Goal: Transaction & Acquisition: Register for event/course

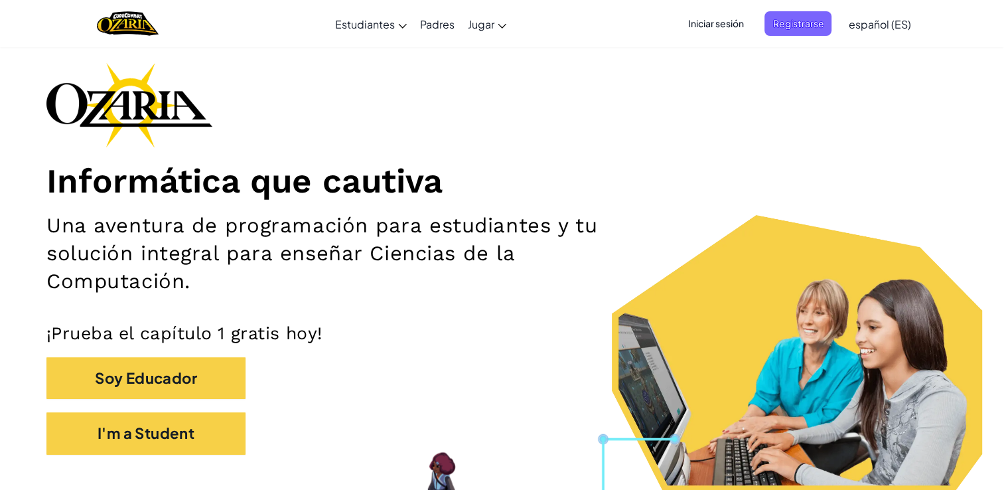
scroll to position [80, 0]
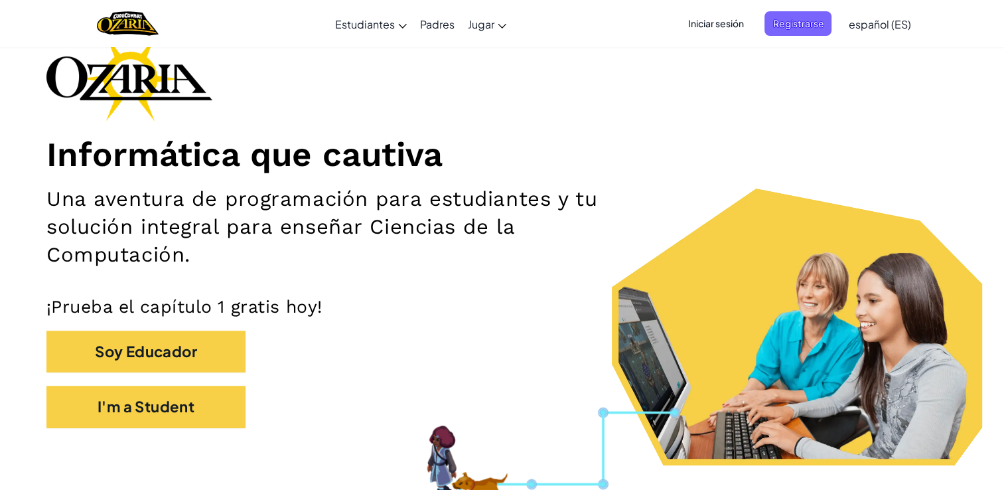
click at [706, 25] on span "Iniciar sesión" at bounding box center [716, 23] width 72 height 25
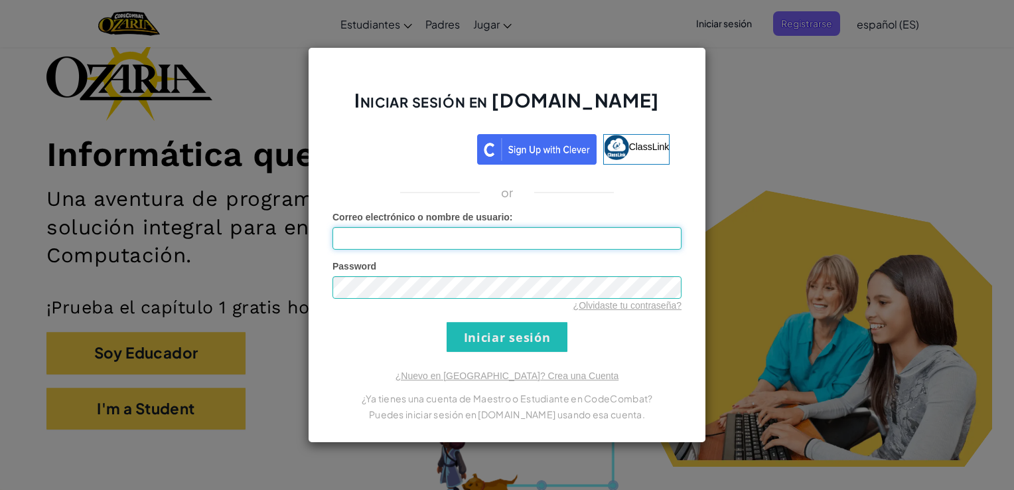
click at [463, 240] on input "Correo electrónico o nombre de usuario :" at bounding box center [507, 238] width 349 height 23
click at [447, 322] on input "Iniciar sesión" at bounding box center [507, 337] width 121 height 30
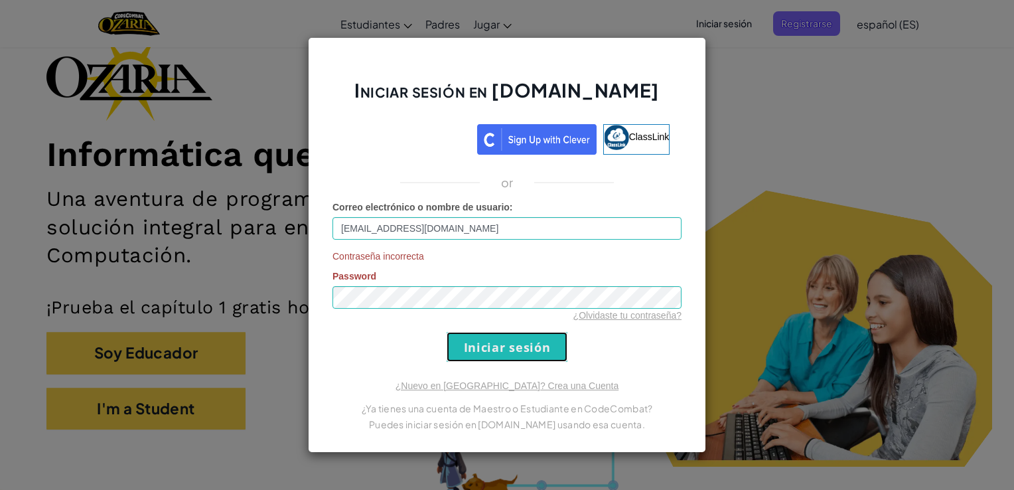
click at [499, 346] on input "Iniciar sesión" at bounding box center [507, 347] width 121 height 30
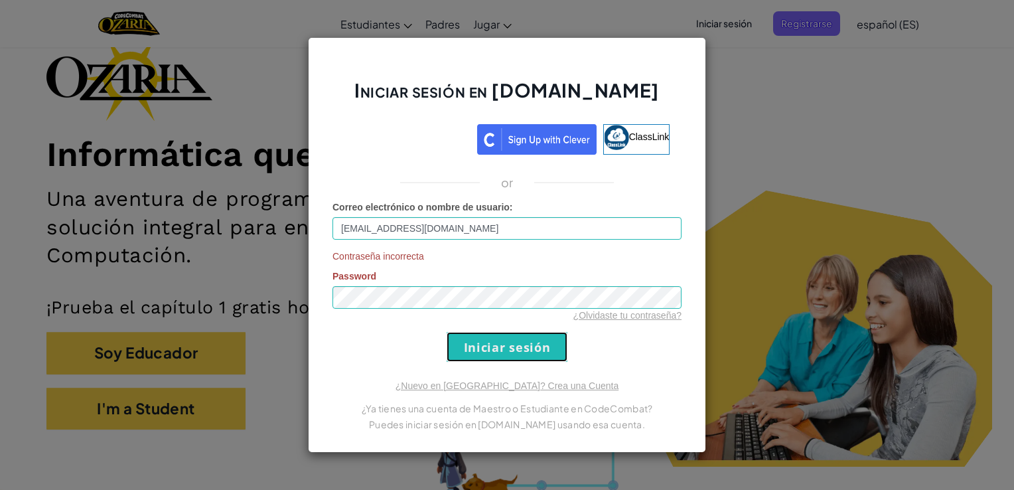
click at [499, 346] on input "Iniciar sesión" at bounding box center [507, 347] width 121 height 30
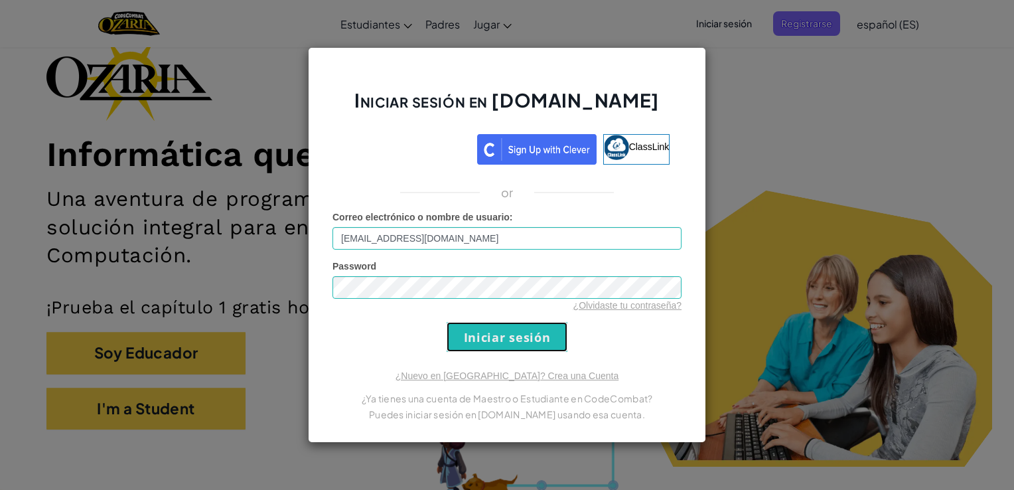
click at [499, 346] on input "Iniciar sesión" at bounding box center [507, 337] width 121 height 30
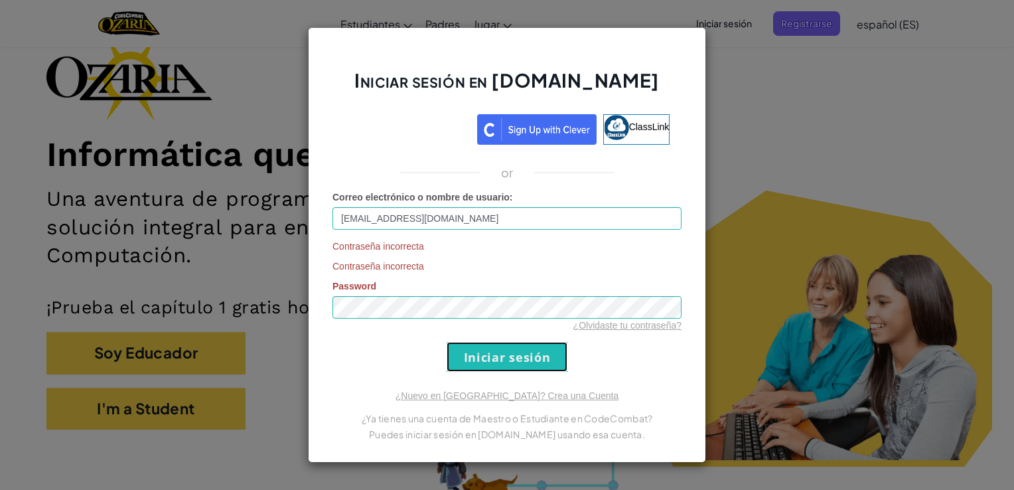
click at [499, 346] on input "Iniciar sesión" at bounding box center [507, 357] width 121 height 30
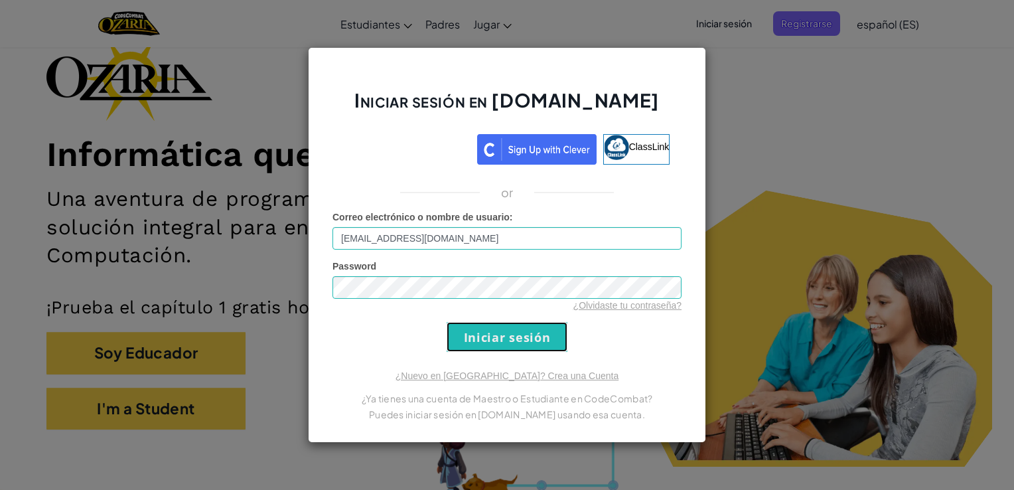
click at [499, 346] on input "Iniciar sesión" at bounding box center [507, 337] width 121 height 30
click at [499, 346] on form "Correo electrónico o nombre de usuario : [EMAIL_ADDRESS][DOMAIN_NAME] Password …" at bounding box center [507, 280] width 349 height 141
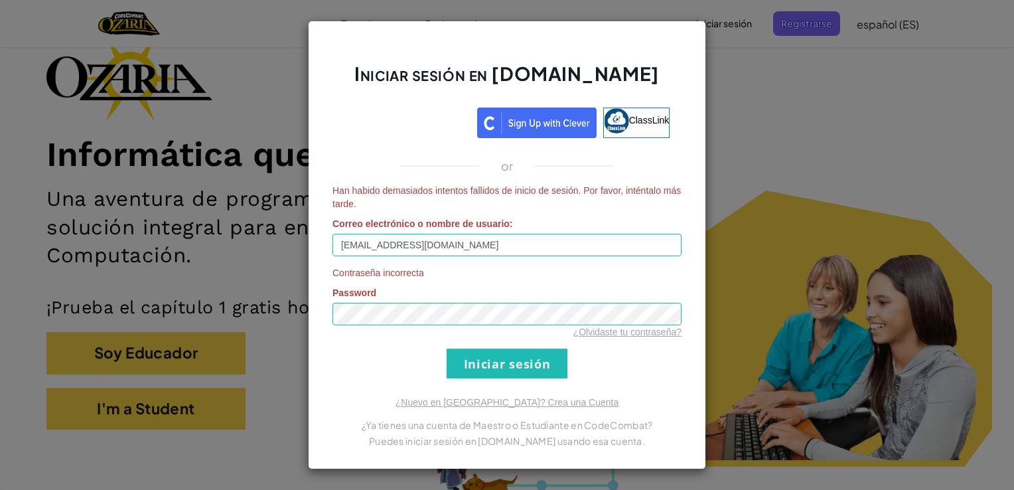
click at [499, 346] on form "Han habido demasiados intentos fallidos de inicio de sesión. Por favor, inténta…" at bounding box center [507, 281] width 349 height 194
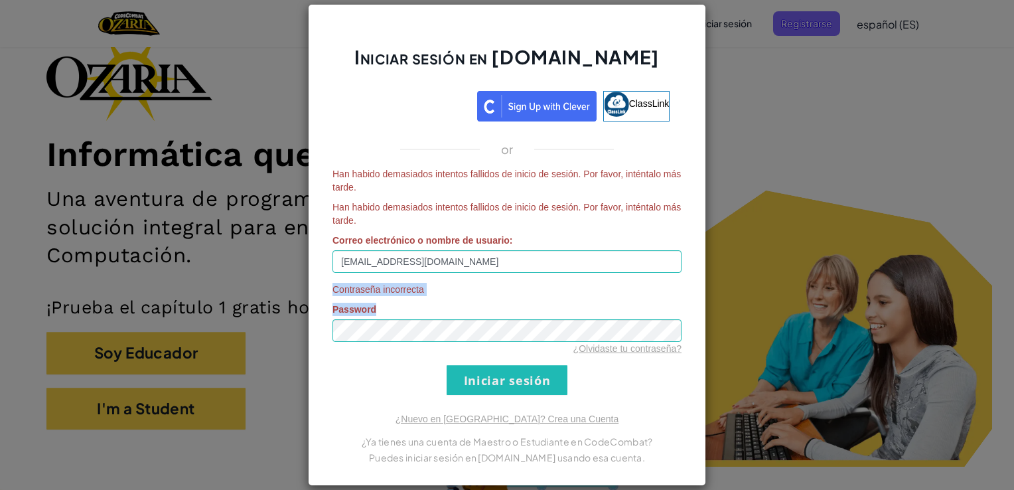
click at [499, 346] on div "¿Olvidaste tu contraseña?" at bounding box center [507, 348] width 349 height 13
click at [447, 365] on input "Iniciar sesión" at bounding box center [507, 380] width 121 height 30
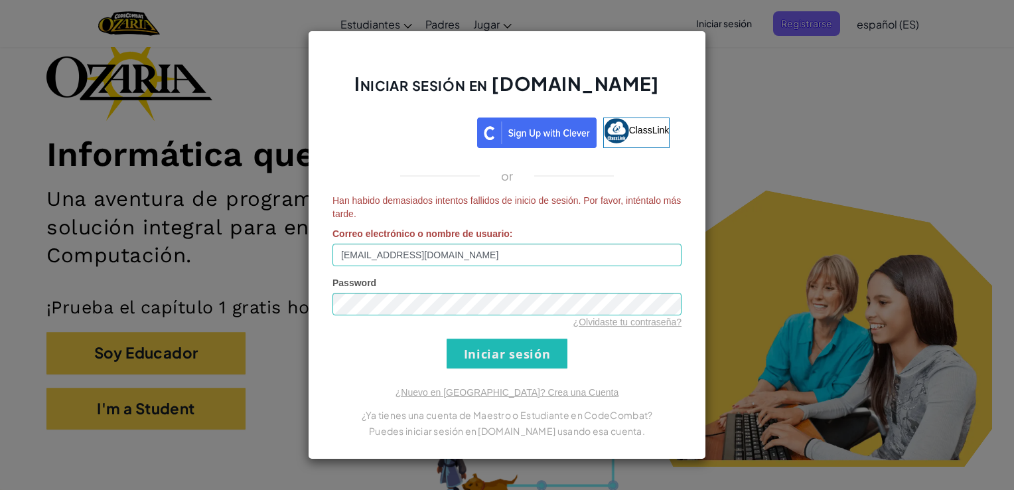
click at [398, 374] on div "Iniciar sesión en [DOMAIN_NAME] ClassLink or Han habido demasiados intentos fal…" at bounding box center [507, 245] width 398 height 429
click at [632, 261] on input "[EMAIL_ADDRESS][DOMAIN_NAME]" at bounding box center [507, 255] width 349 height 23
type input "a"
click at [512, 352] on input "Iniciar sesión" at bounding box center [507, 354] width 121 height 30
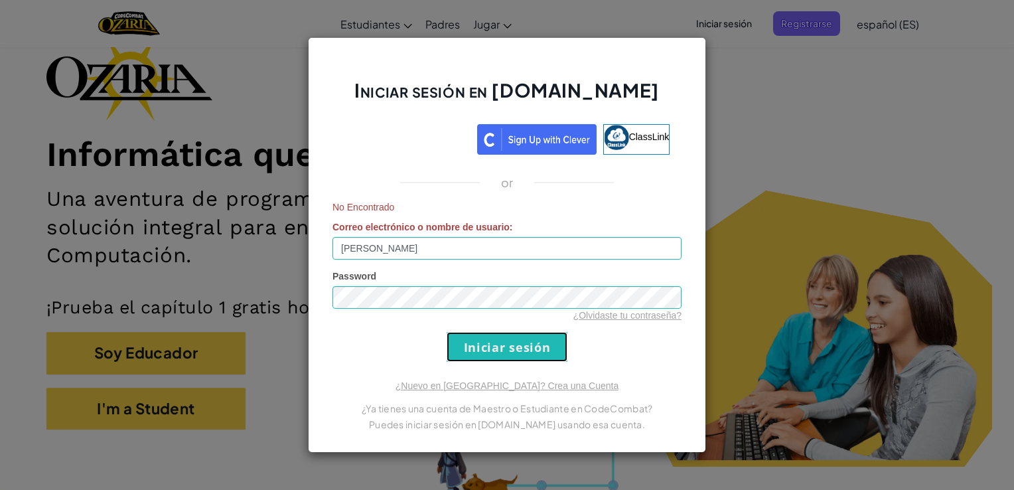
click at [512, 352] on input "Iniciar sesión" at bounding box center [507, 347] width 121 height 30
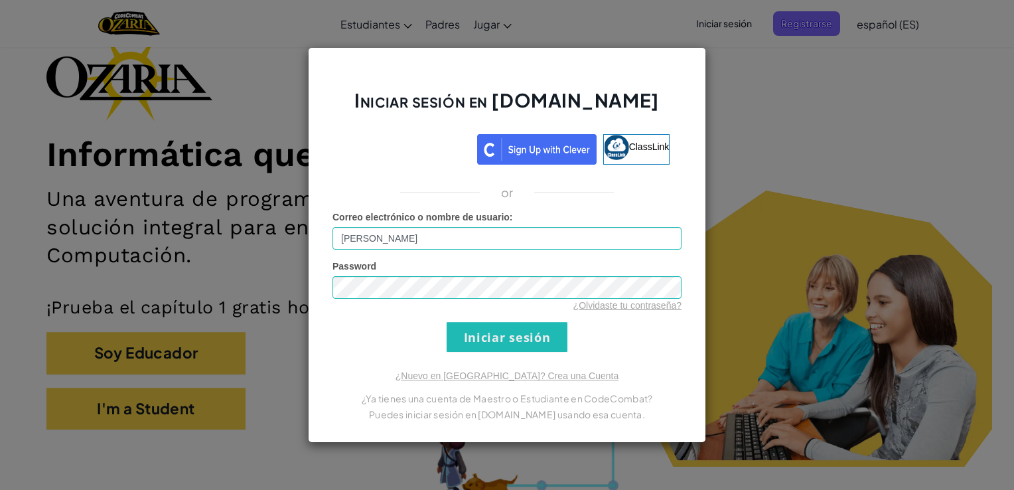
click at [512, 352] on div "Iniciar sesión en [DOMAIN_NAME] ClassLink or Correo electrónico o nombre de usu…" at bounding box center [507, 245] width 398 height 396
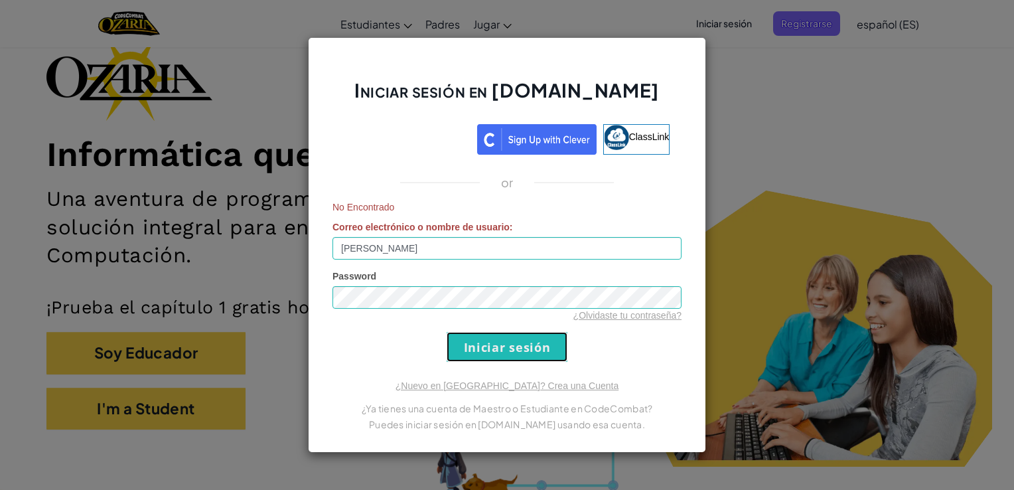
click at [512, 352] on input "Iniciar sesión" at bounding box center [507, 347] width 121 height 30
click at [530, 255] on input "[PERSON_NAME]" at bounding box center [507, 248] width 349 height 23
type input "W"
type input "[EMAIL_ADDRESS][DOMAIN_NAME]"
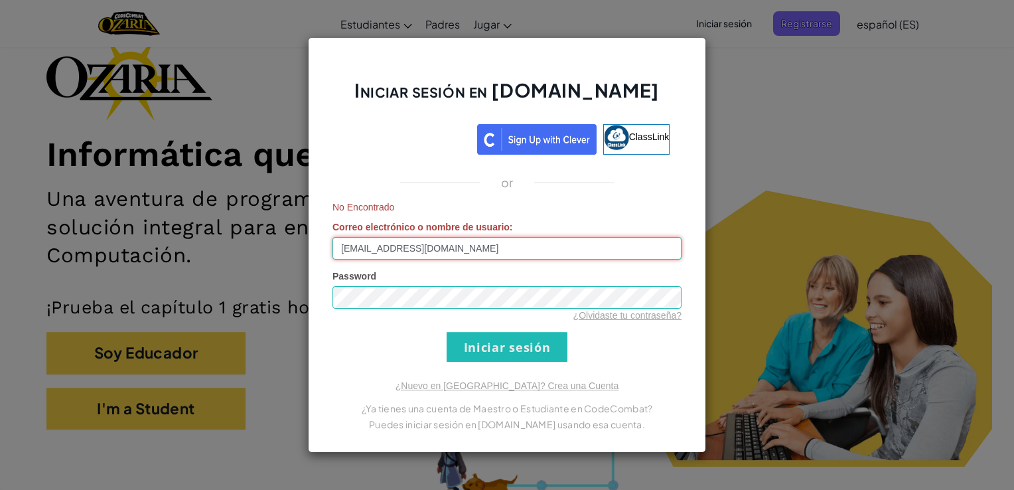
click at [447, 332] on input "Iniciar sesión" at bounding box center [507, 347] width 121 height 30
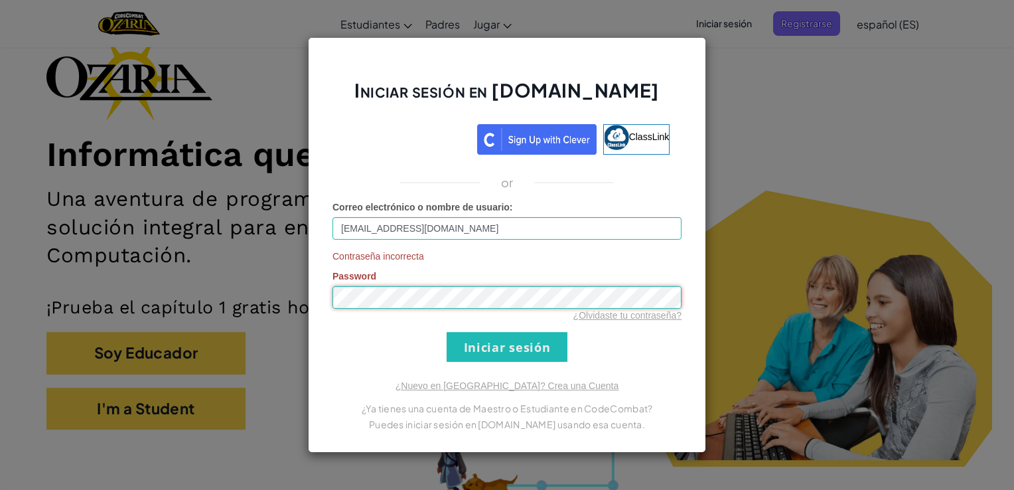
click at [447, 332] on input "Iniciar sesión" at bounding box center [507, 347] width 121 height 30
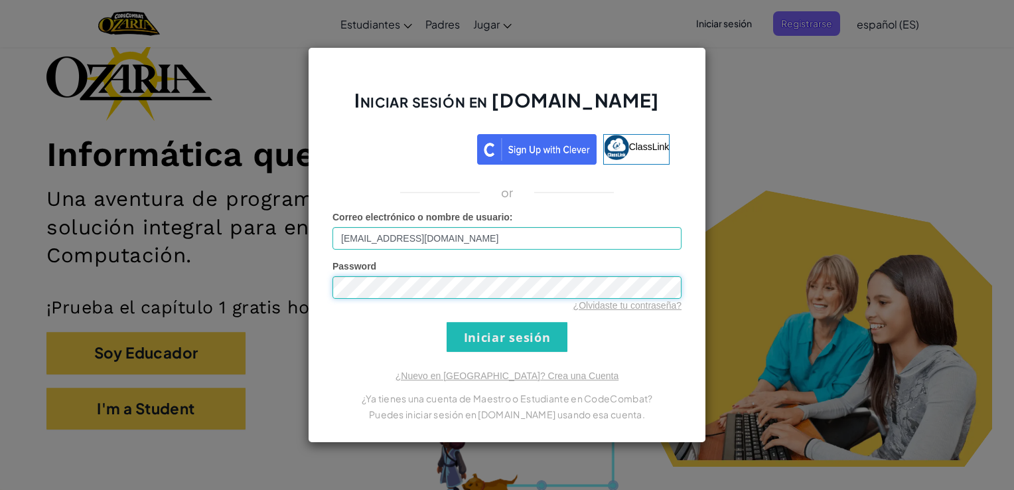
click at [447, 322] on input "Iniciar sesión" at bounding box center [507, 337] width 121 height 30
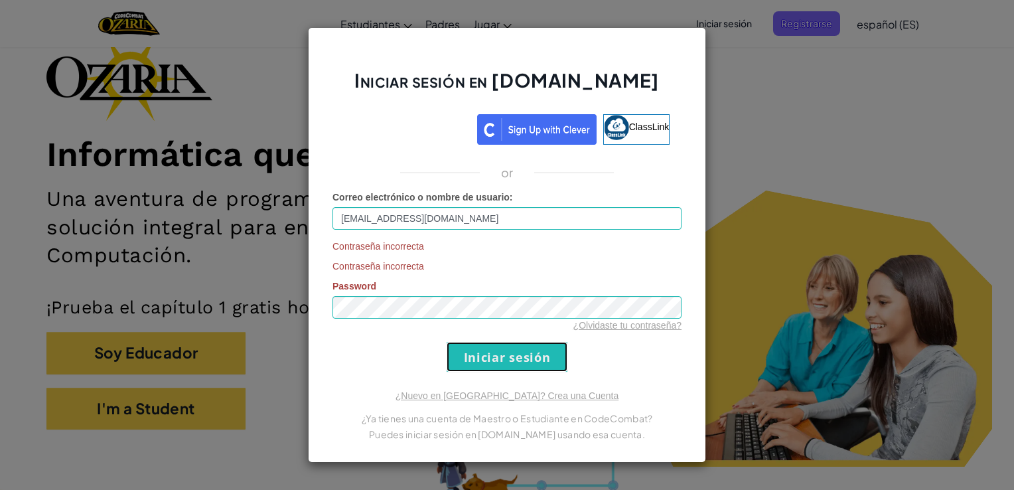
click at [481, 351] on input "Iniciar sesión" at bounding box center [507, 357] width 121 height 30
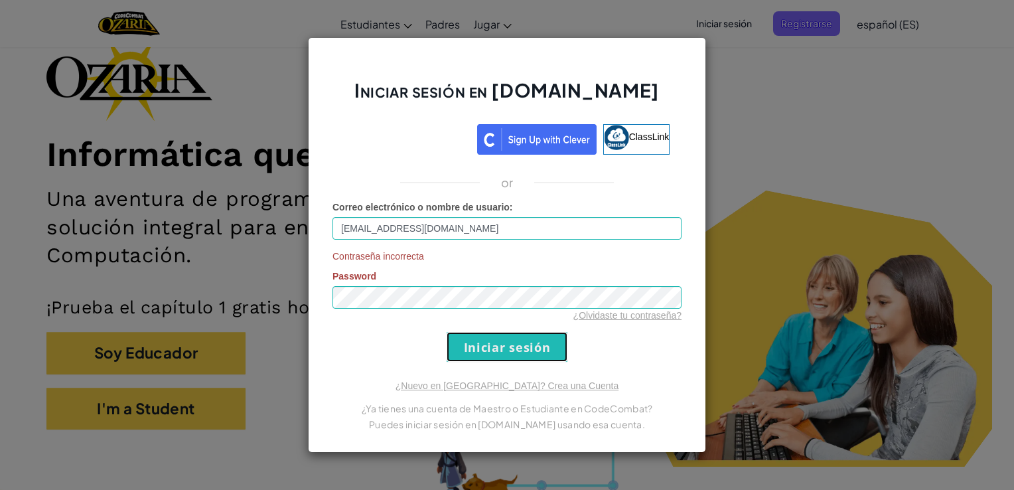
click at [481, 351] on input "Iniciar sesión" at bounding box center [507, 347] width 121 height 30
click at [636, 150] on link "ClassLink" at bounding box center [636, 139] width 67 height 31
click at [321, 175] on div "Iniciar sesión en [DOMAIN_NAME] ClassLink or Correo electrónico o nombre de usu…" at bounding box center [507, 245] width 398 height 416
click at [212, 188] on div "Iniciar sesión en [DOMAIN_NAME] ClassLink or Correo electrónico o nombre de usu…" at bounding box center [507, 245] width 1014 height 490
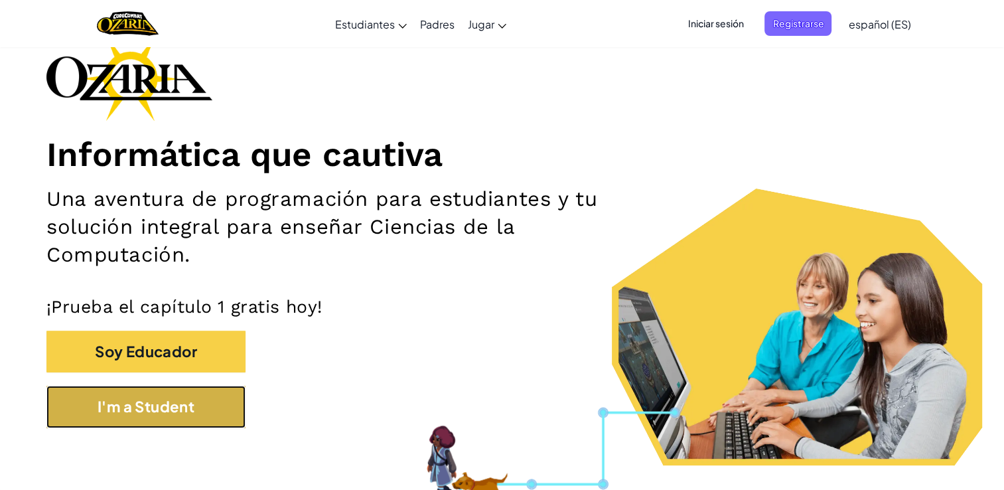
click at [204, 414] on button "I'm a Student" at bounding box center [145, 407] width 199 height 42
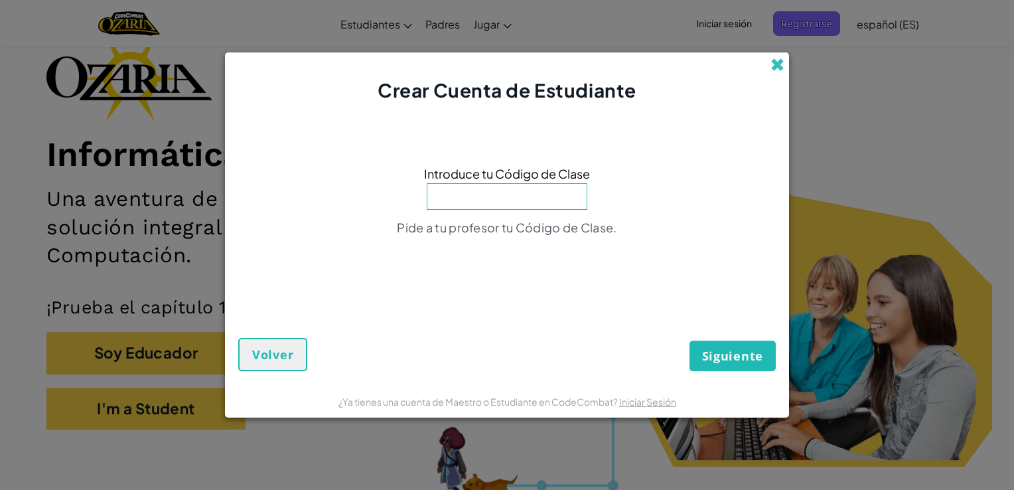
click at [781, 62] on span at bounding box center [778, 65] width 14 height 14
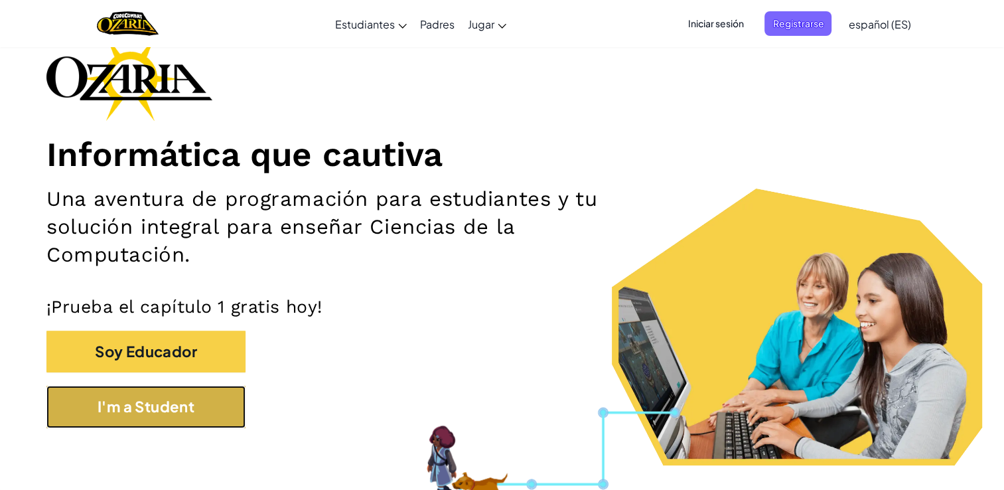
click at [119, 408] on button "I'm a Student" at bounding box center [145, 407] width 199 height 42
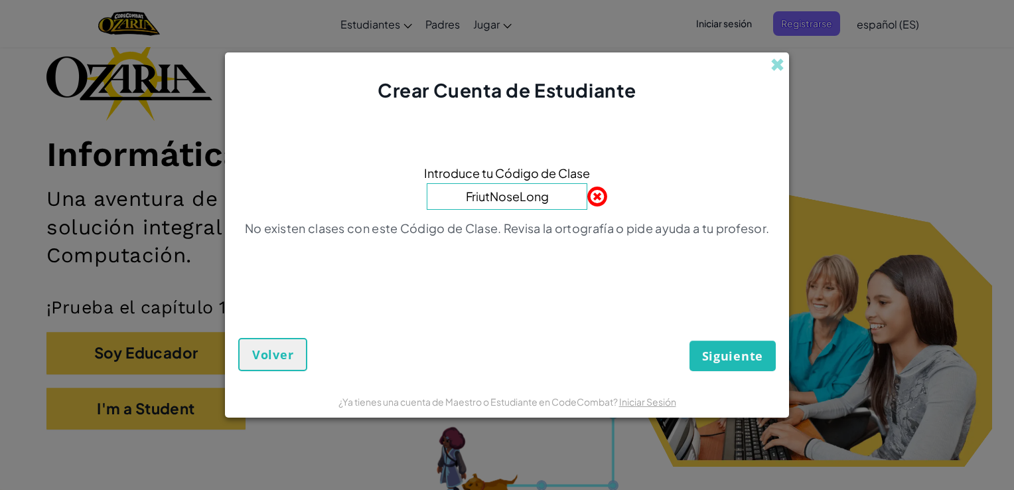
type input "FriutNoseLong"
click at [690, 341] on button "Siguiente" at bounding box center [733, 356] width 86 height 31
click at [743, 364] on button "Siguiente" at bounding box center [733, 356] width 86 height 31
click at [743, 359] on span "Siguiente" at bounding box center [732, 356] width 61 height 16
click at [587, 198] on span at bounding box center [587, 196] width 0 height 27
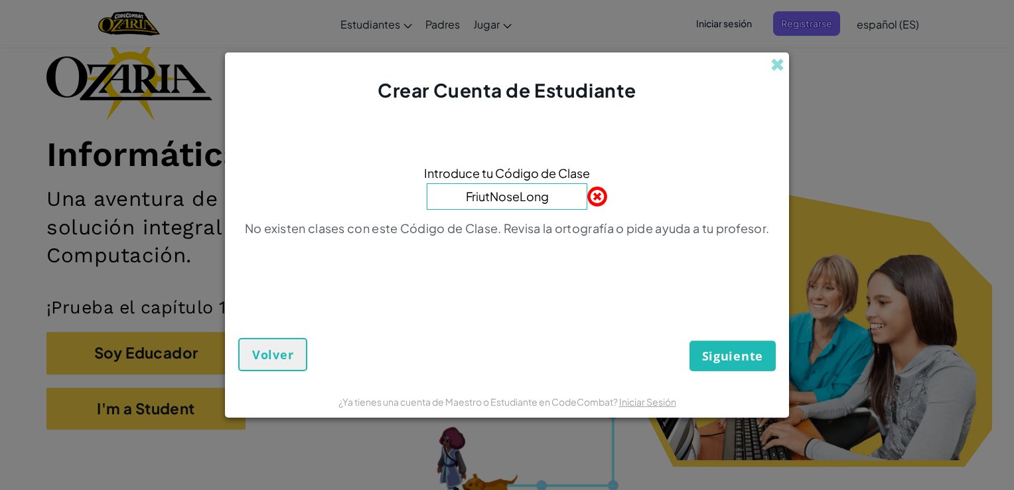
click at [587, 198] on span at bounding box center [587, 196] width 0 height 27
drag, startPoint x: 584, startPoint y: 198, endPoint x: 566, endPoint y: 195, distance: 18.8
click at [566, 195] on div "FriutNoseLong" at bounding box center [507, 197] width 161 height 28
click at [566, 195] on input "FriutNoseLong" at bounding box center [507, 196] width 161 height 27
drag, startPoint x: 563, startPoint y: 195, endPoint x: 428, endPoint y: 207, distance: 135.3
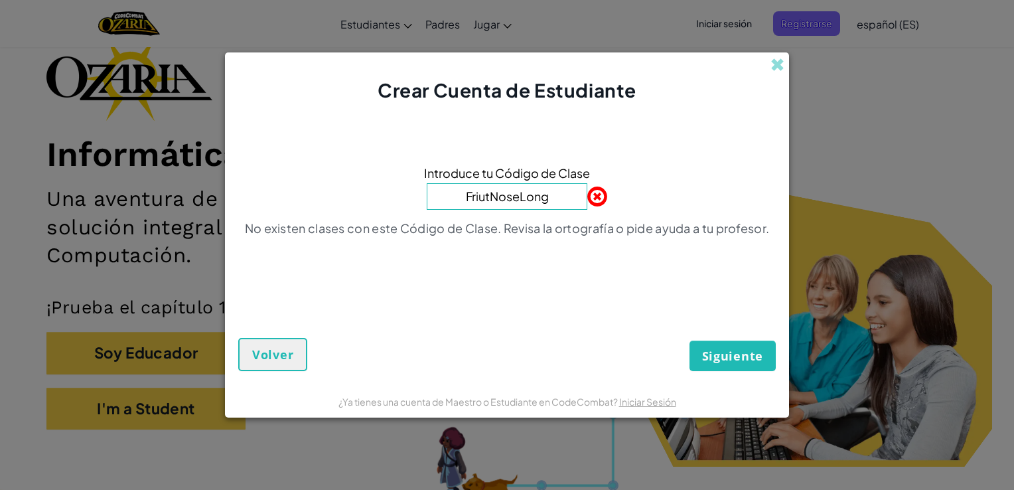
click at [438, 206] on div "Introduce tu Código de Clase FriutNoseLong No existen clases con este Código de…" at bounding box center [507, 204] width 538 height 175
click at [733, 363] on span "Siguiente" at bounding box center [732, 356] width 61 height 16
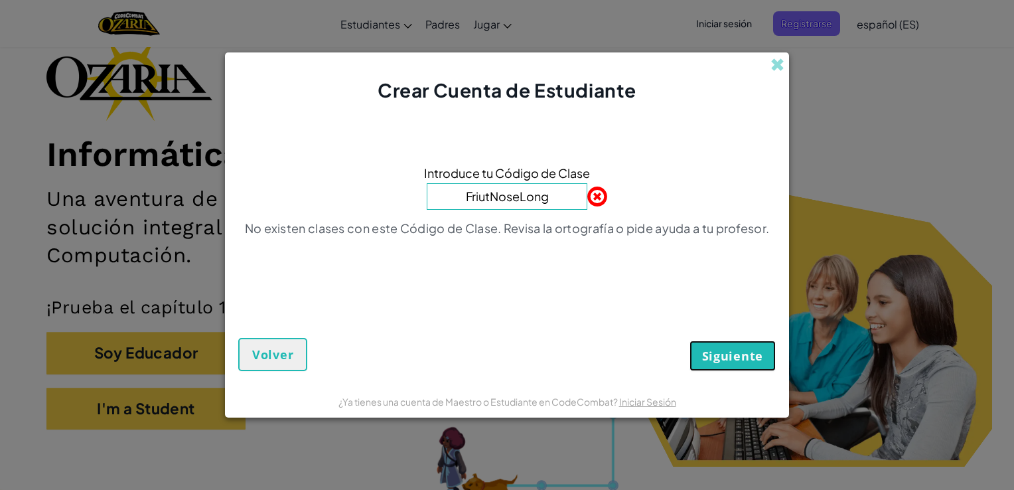
click at [733, 363] on span "Siguiente" at bounding box center [732, 356] width 61 height 16
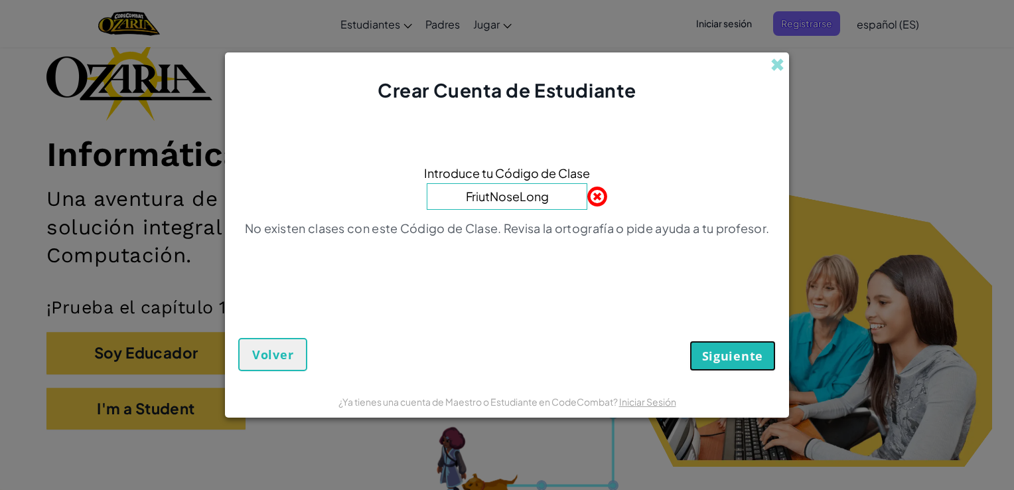
click at [733, 363] on span "Siguiente" at bounding box center [732, 356] width 61 height 16
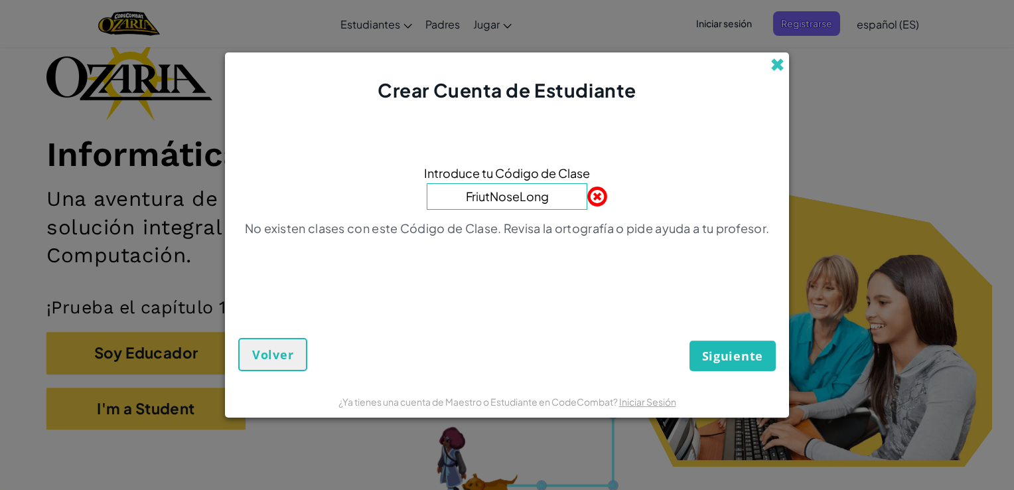
click at [778, 70] on span at bounding box center [778, 65] width 14 height 14
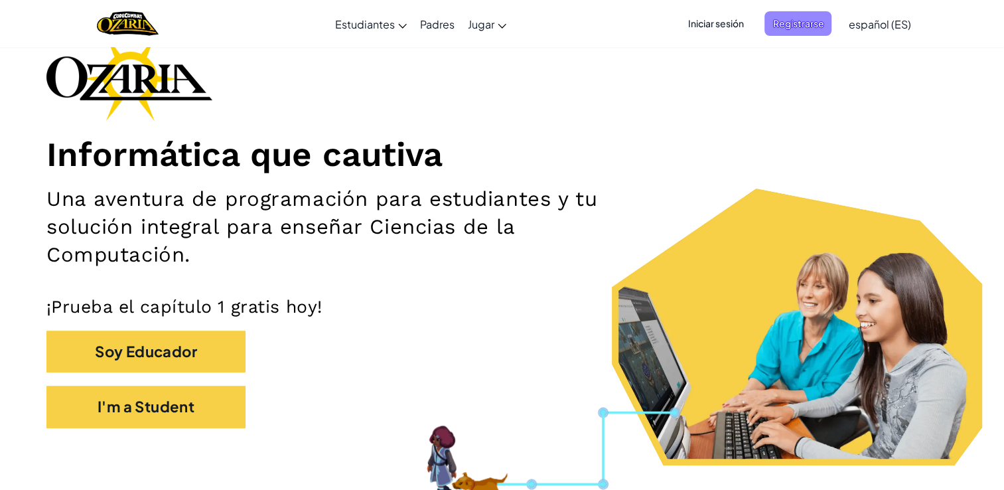
click at [812, 34] on span "Registrarse" at bounding box center [798, 23] width 67 height 25
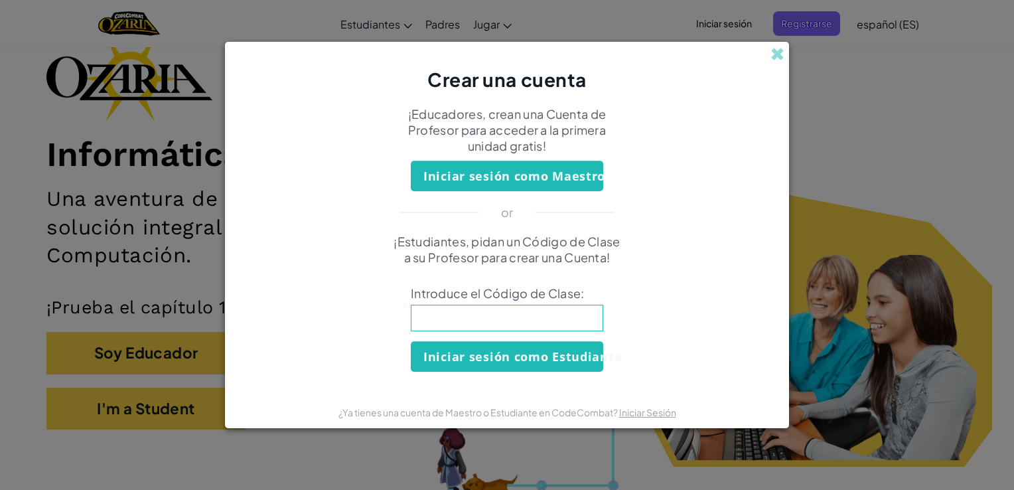
click at [542, 234] on p "¡Estudiantes, pidan un Código de Clase a su Profesor para crear una Cuenta!" at bounding box center [507, 250] width 232 height 32
click at [518, 310] on input at bounding box center [507, 318] width 192 height 27
type input "FriutNoseLong"
click at [499, 366] on button "Iniciar sesión como Estudiante" at bounding box center [507, 356] width 192 height 31
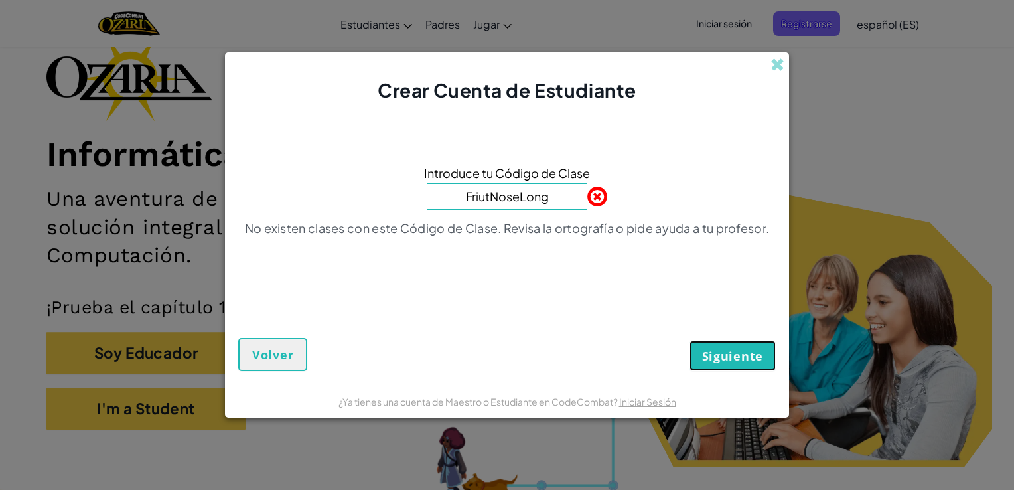
click at [720, 364] on button "Siguiente" at bounding box center [733, 356] width 86 height 31
click at [587, 190] on span at bounding box center [587, 196] width 0 height 27
click at [777, 61] on span at bounding box center [778, 65] width 14 height 14
